Goal: Information Seeking & Learning: Check status

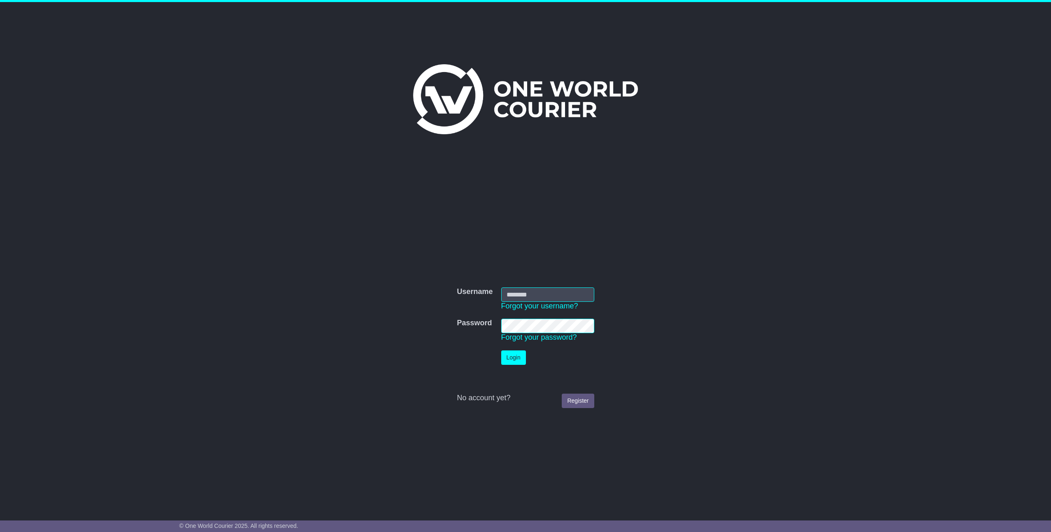
type input "*********"
click at [520, 361] on button "Login" at bounding box center [513, 357] width 25 height 14
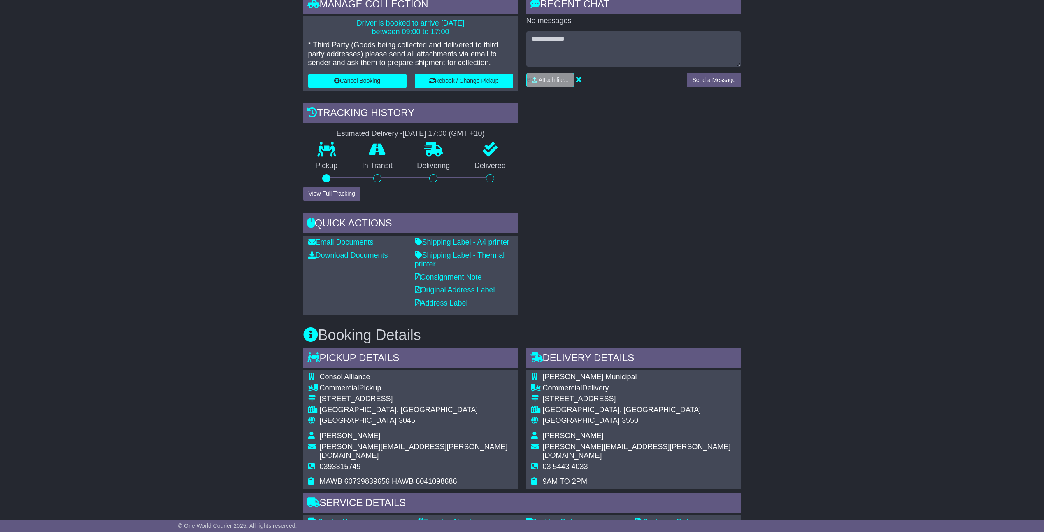
scroll to position [247, 0]
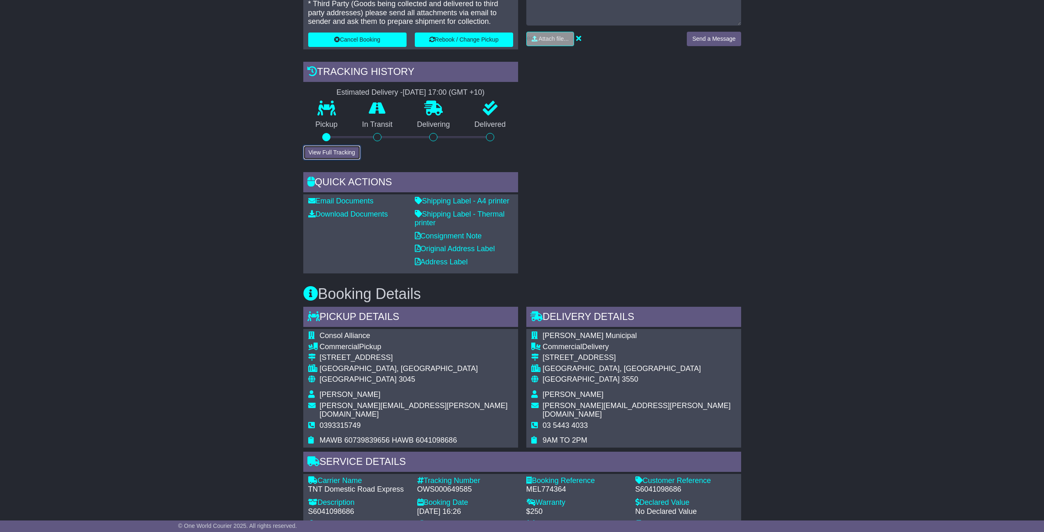
click at [327, 157] on button "View Full Tracking" at bounding box center [331, 152] width 57 height 14
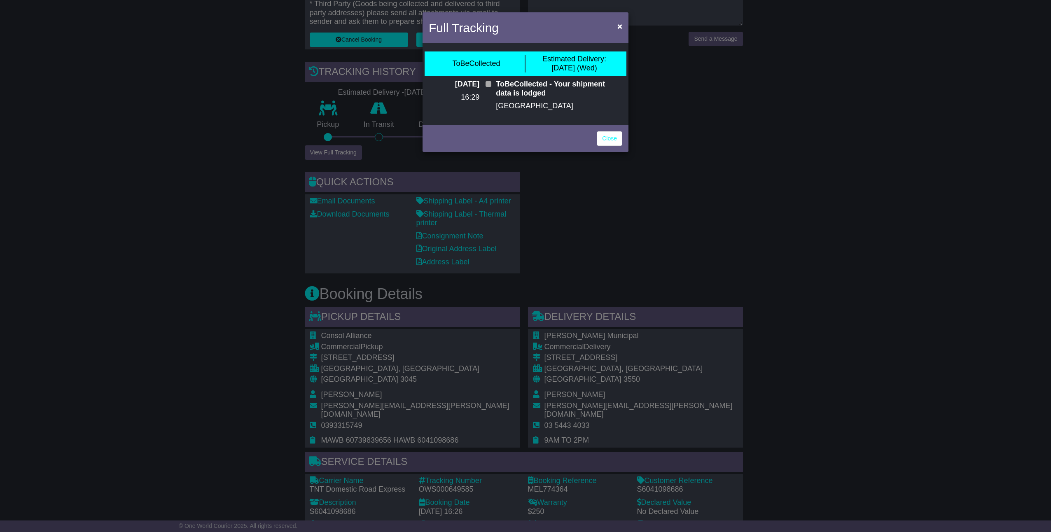
drag, startPoint x: 499, startPoint y: 84, endPoint x: 508, endPoint y: 88, distance: 9.3
click at [555, 94] on p "ToBeCollected - Your shipment data is lodged" at bounding box center [559, 89] width 126 height 18
click at [613, 137] on link "Close" at bounding box center [610, 138] width 26 height 14
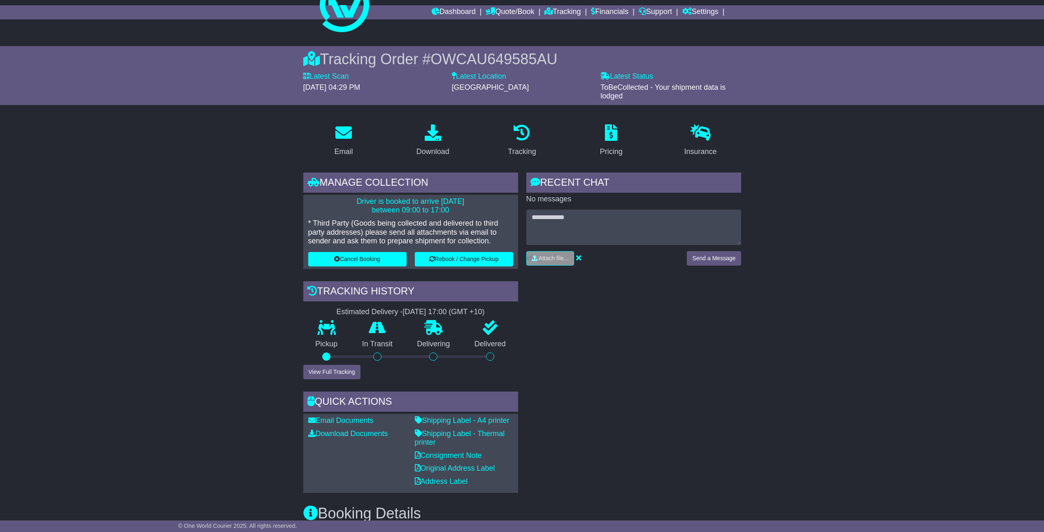
scroll to position [0, 0]
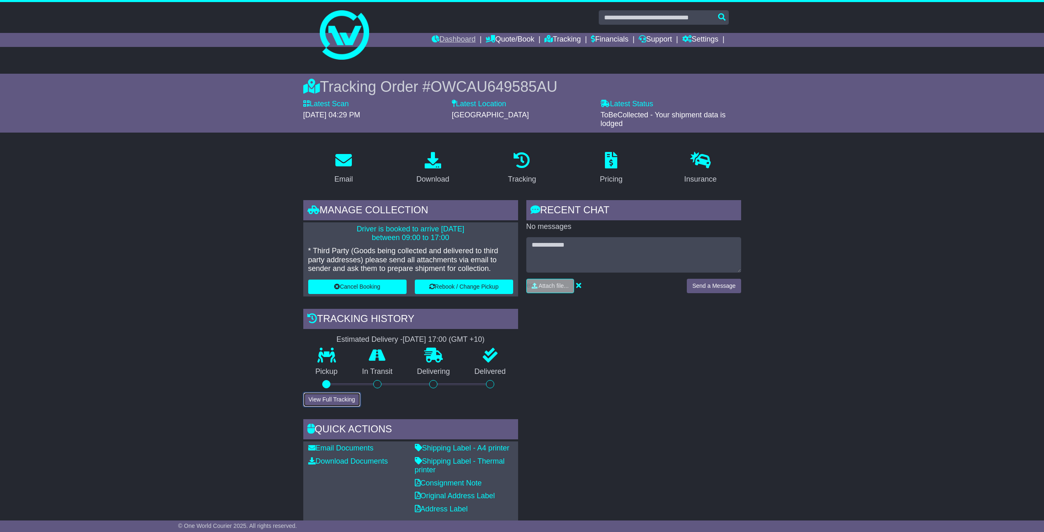
click at [437, 39] on link "Dashboard" at bounding box center [454, 40] width 44 height 14
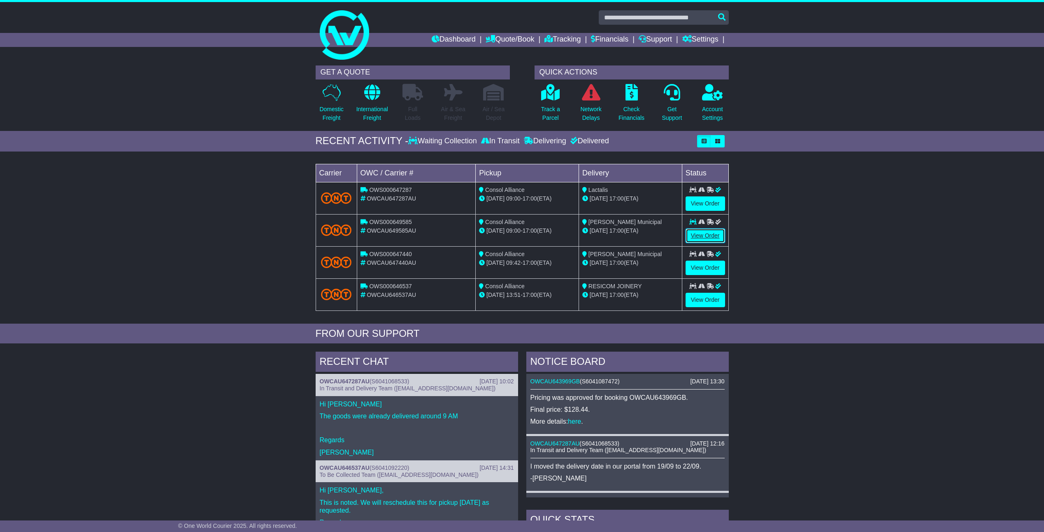
click at [700, 238] on link "View Order" at bounding box center [706, 235] width 40 height 14
